Goal: Information Seeking & Learning: Find specific fact

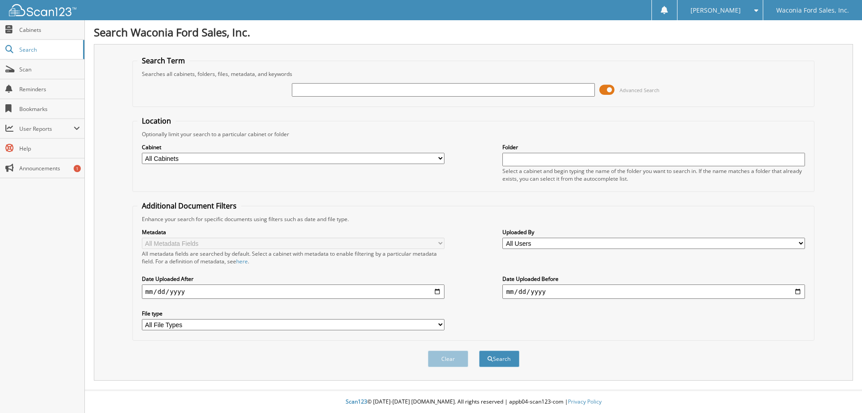
click at [608, 90] on span at bounding box center [606, 89] width 15 height 13
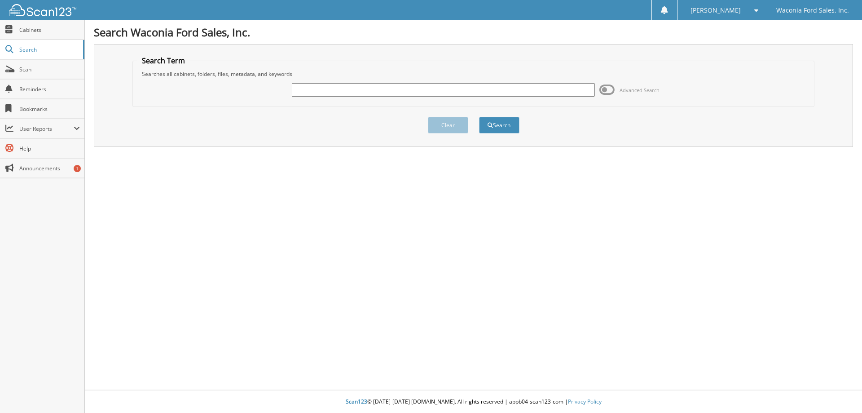
click at [401, 86] on input "text" at bounding box center [443, 89] width 303 height 13
type input "7g207a"
click at [479, 117] on button "Search" at bounding box center [499, 125] width 40 height 17
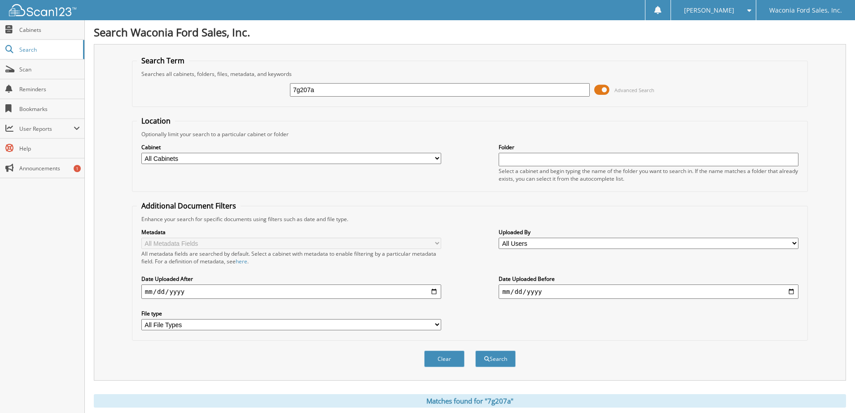
click at [601, 88] on span at bounding box center [601, 89] width 15 height 13
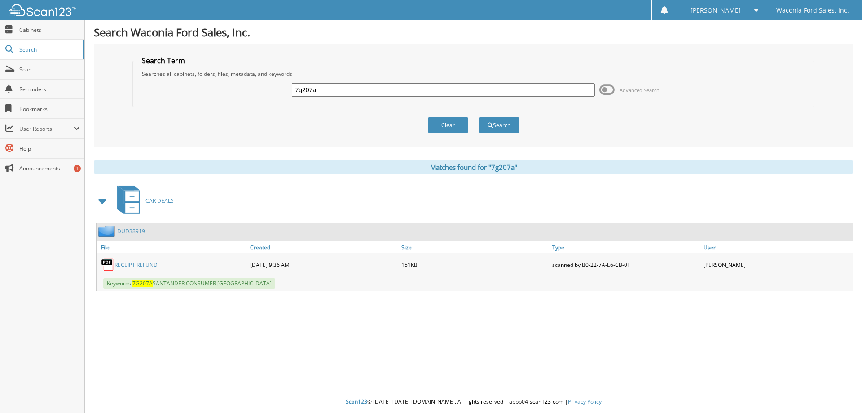
click at [356, 92] on input "7g207a" at bounding box center [443, 89] width 303 height 13
type input "7g207"
click at [479, 117] on button "Search" at bounding box center [499, 125] width 40 height 17
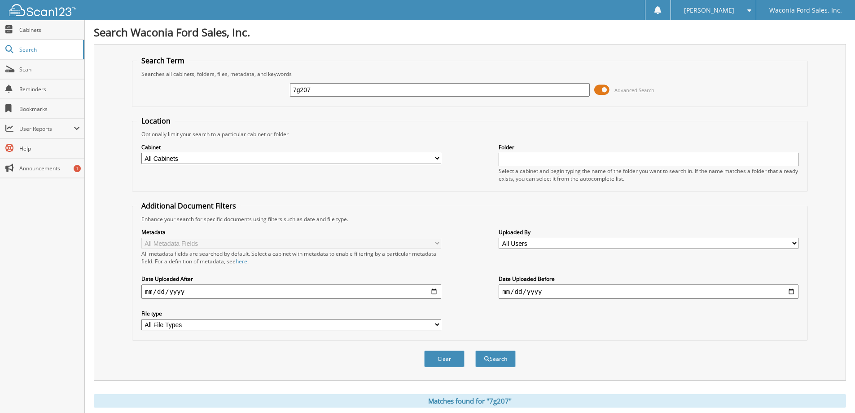
click at [599, 92] on span at bounding box center [601, 89] width 15 height 13
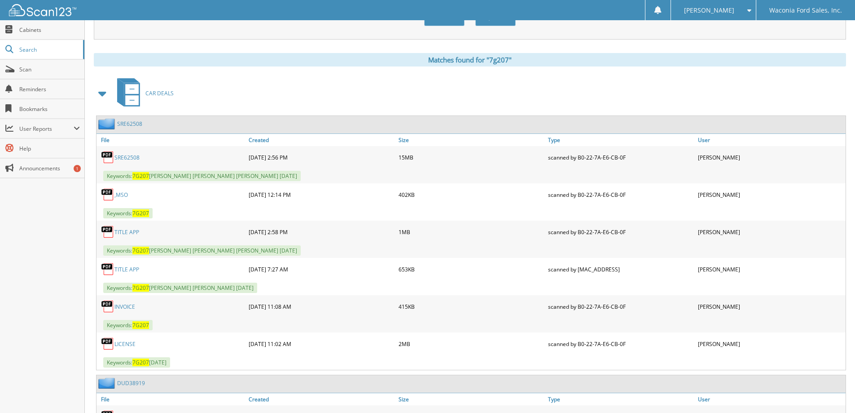
scroll to position [135, 0]
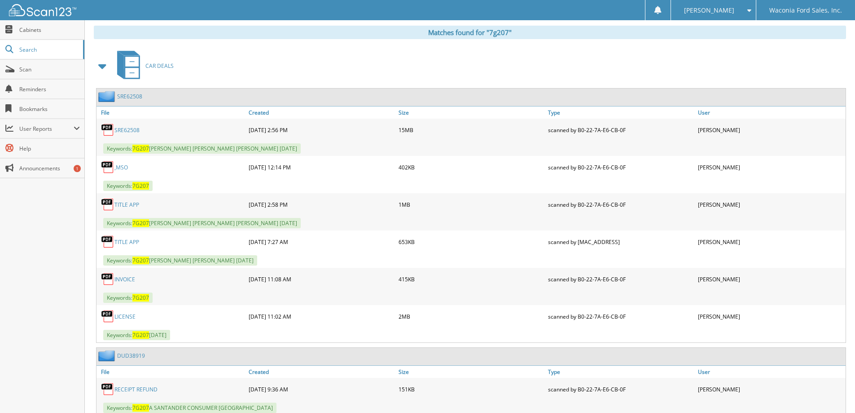
click at [127, 130] on link "SRE62508" at bounding box center [126, 130] width 25 height 8
